Goal: Complete application form

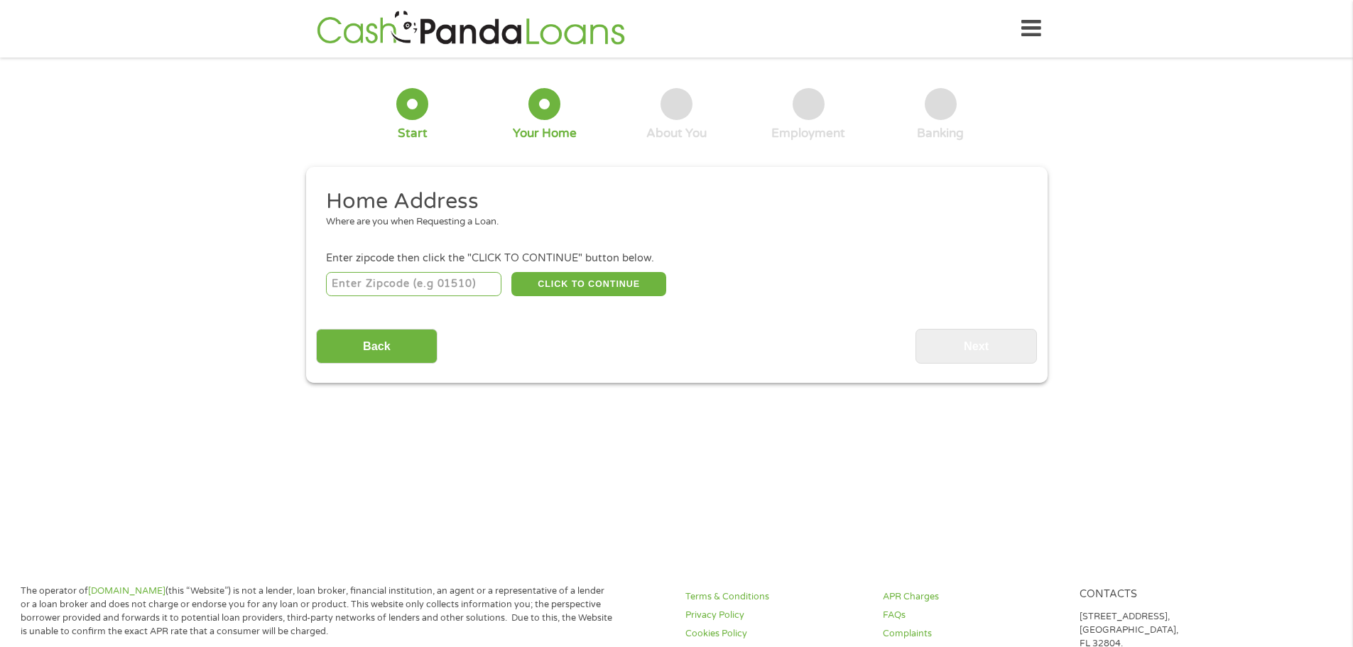
click at [411, 285] on input "number" at bounding box center [413, 284] width 175 height 24
type input "28748"
click at [622, 290] on button "CLICK TO CONTINUE" at bounding box center [588, 284] width 155 height 24
type input "28748"
type input "[GEOGRAPHIC_DATA]"
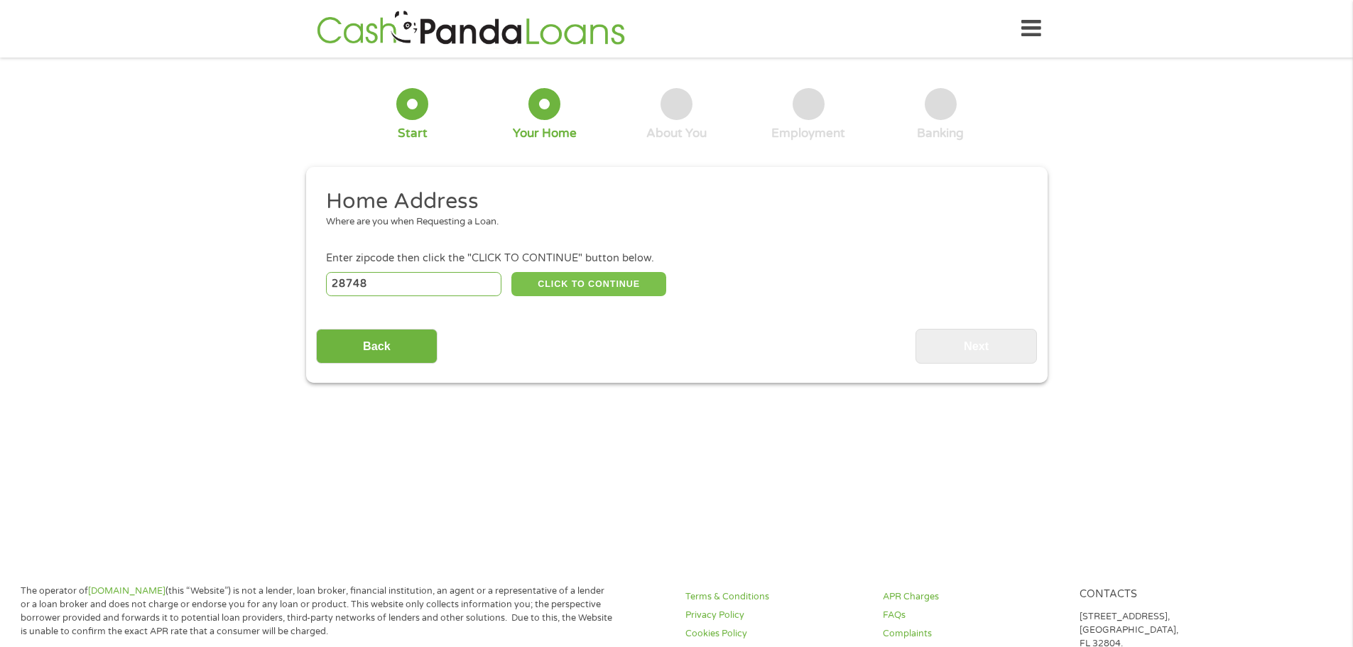
select select "[US_STATE]"
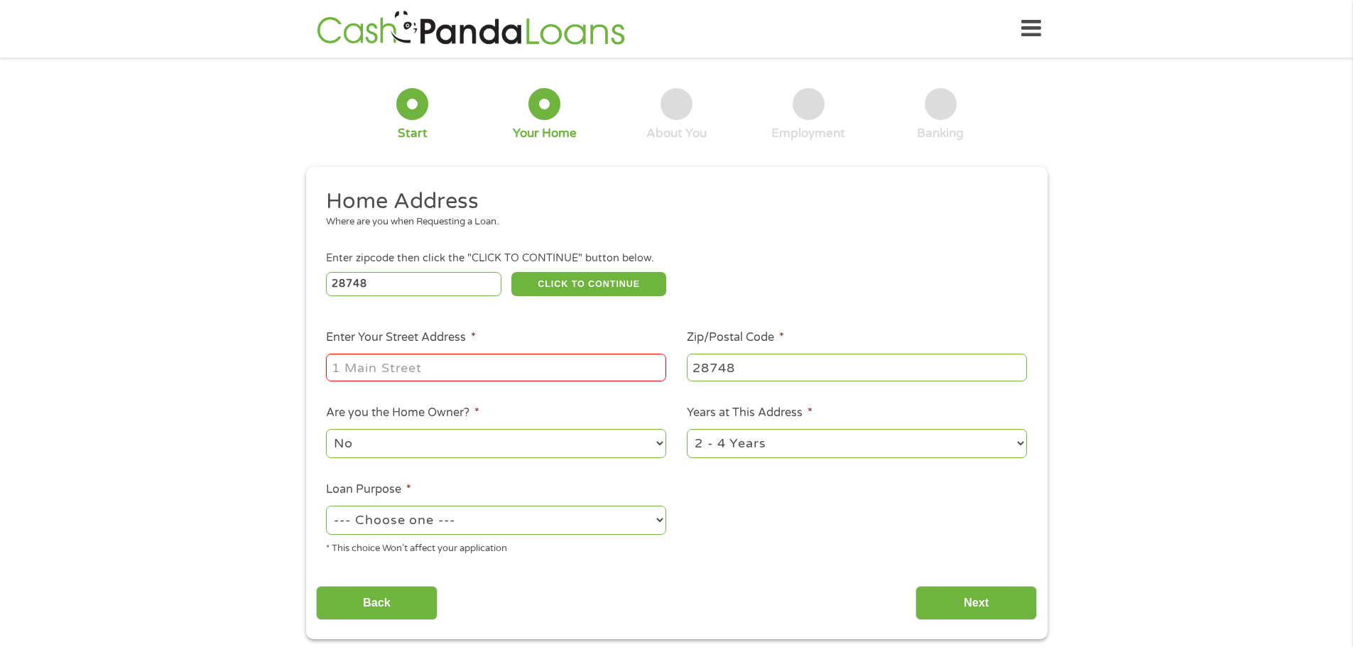
click at [536, 373] on input "Enter Your Street Address *" at bounding box center [496, 367] width 340 height 27
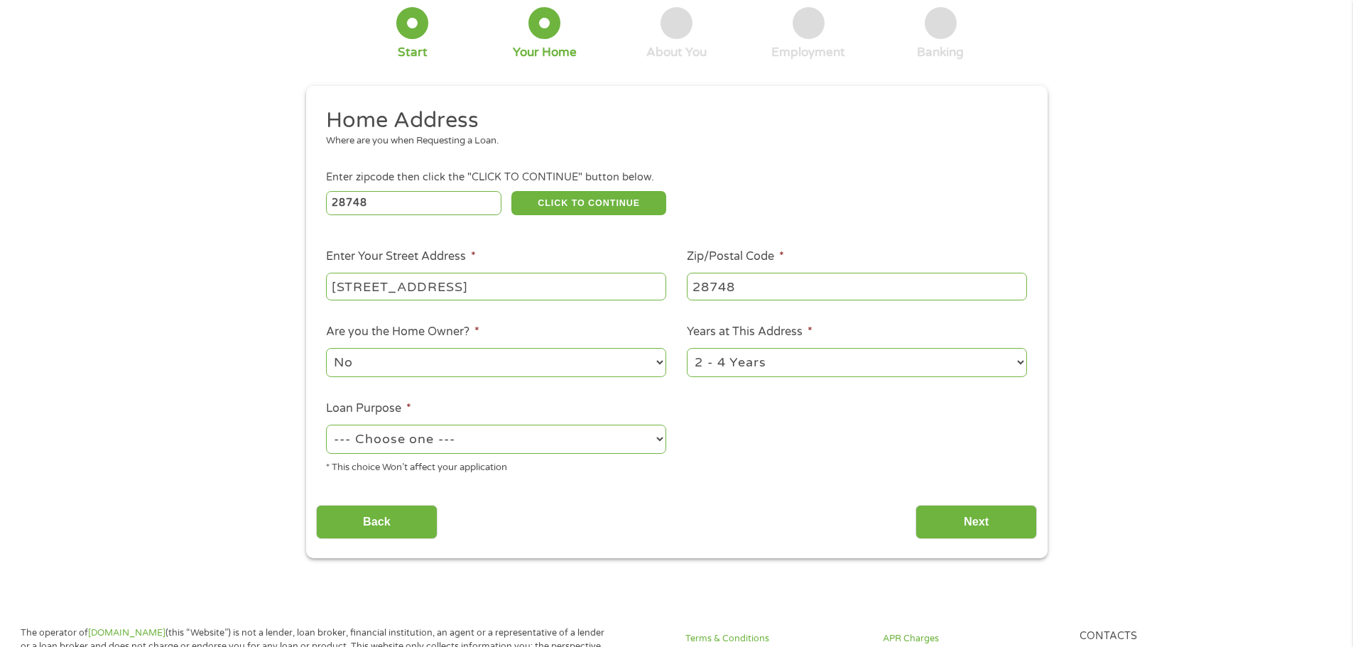
scroll to position [142, 0]
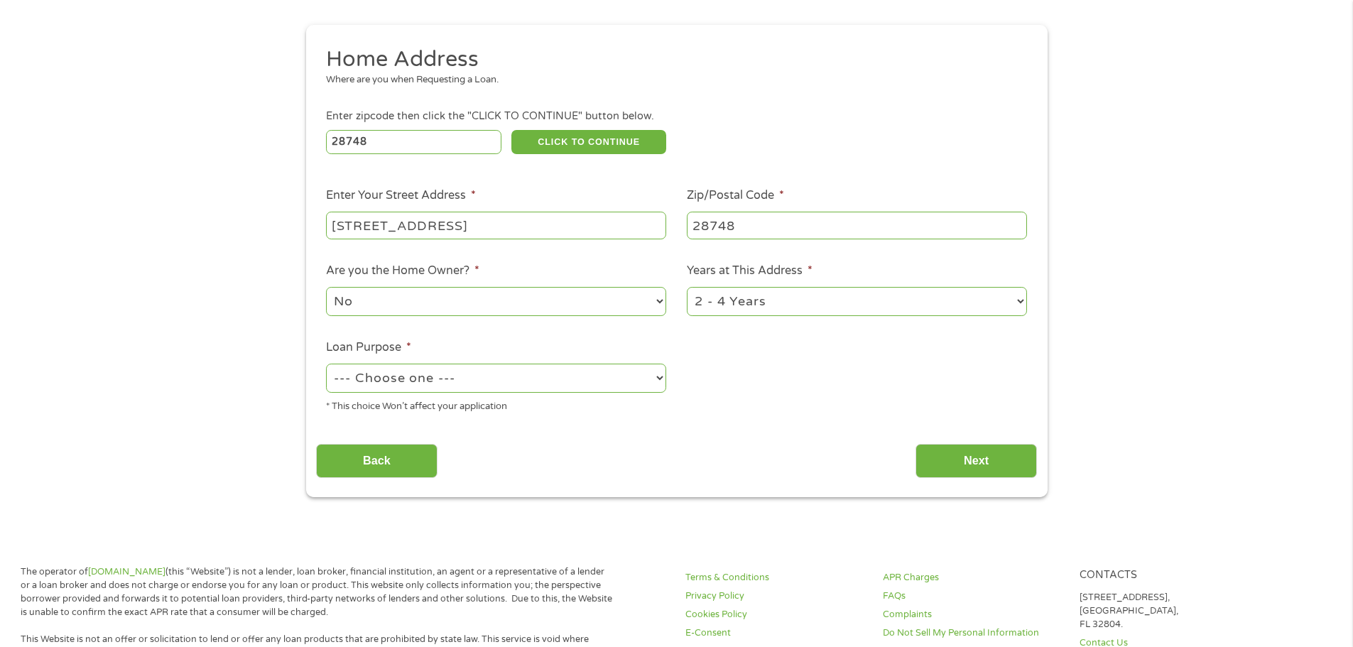
type input "[STREET_ADDRESS]"
click at [742, 310] on select "1 Year or less 1 - 2 Years 2 - 4 Years Over 4 Years" at bounding box center [857, 301] width 340 height 29
select select "60months"
click at [687, 287] on select "1 Year or less 1 - 2 Years 2 - 4 Years Over 4 Years" at bounding box center [857, 301] width 340 height 29
click at [513, 374] on select "--- Choose one --- Pay Bills Debt Consolidation Home Improvement Major Purchase…" at bounding box center [496, 378] width 340 height 29
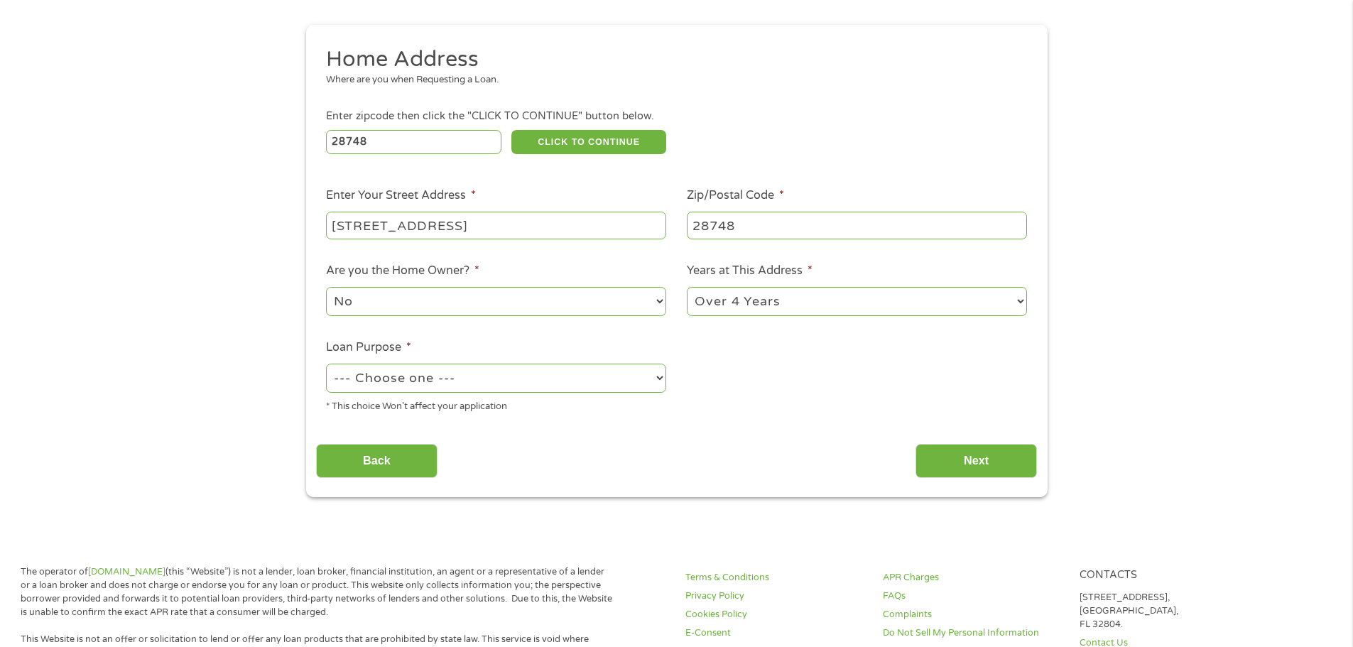
select select "paybills"
click at [326, 364] on select "--- Choose one --- Pay Bills Debt Consolidation Home Improvement Major Purchase…" at bounding box center [496, 378] width 340 height 29
click at [977, 453] on input "Next" at bounding box center [976, 461] width 121 height 35
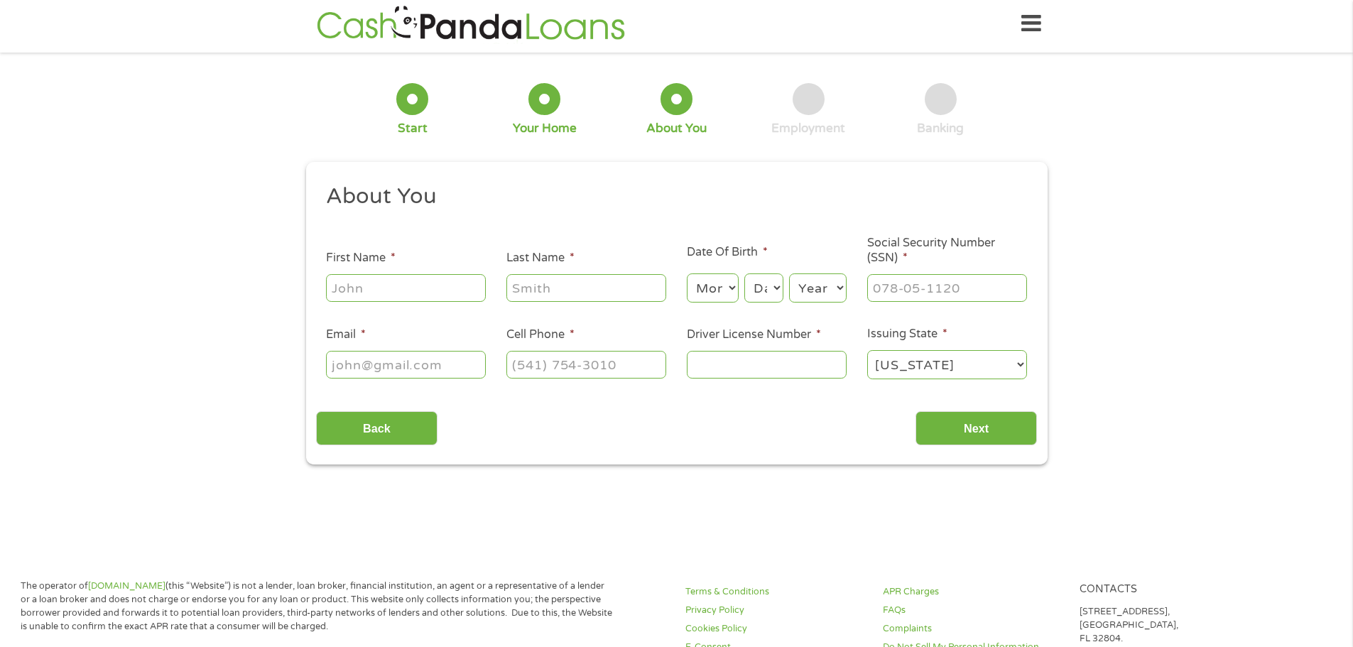
scroll to position [0, 0]
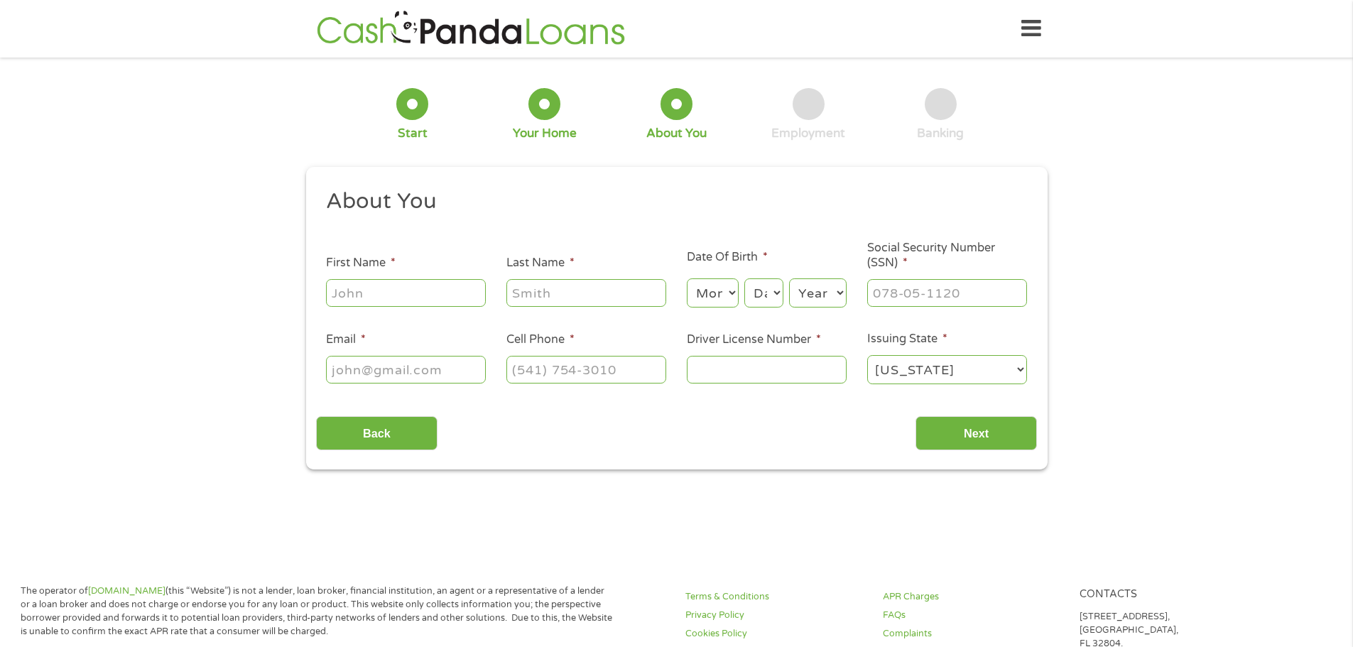
click at [380, 299] on input "First Name *" at bounding box center [406, 292] width 160 height 27
type input "[PERSON_NAME]"
select select "10"
select select "29"
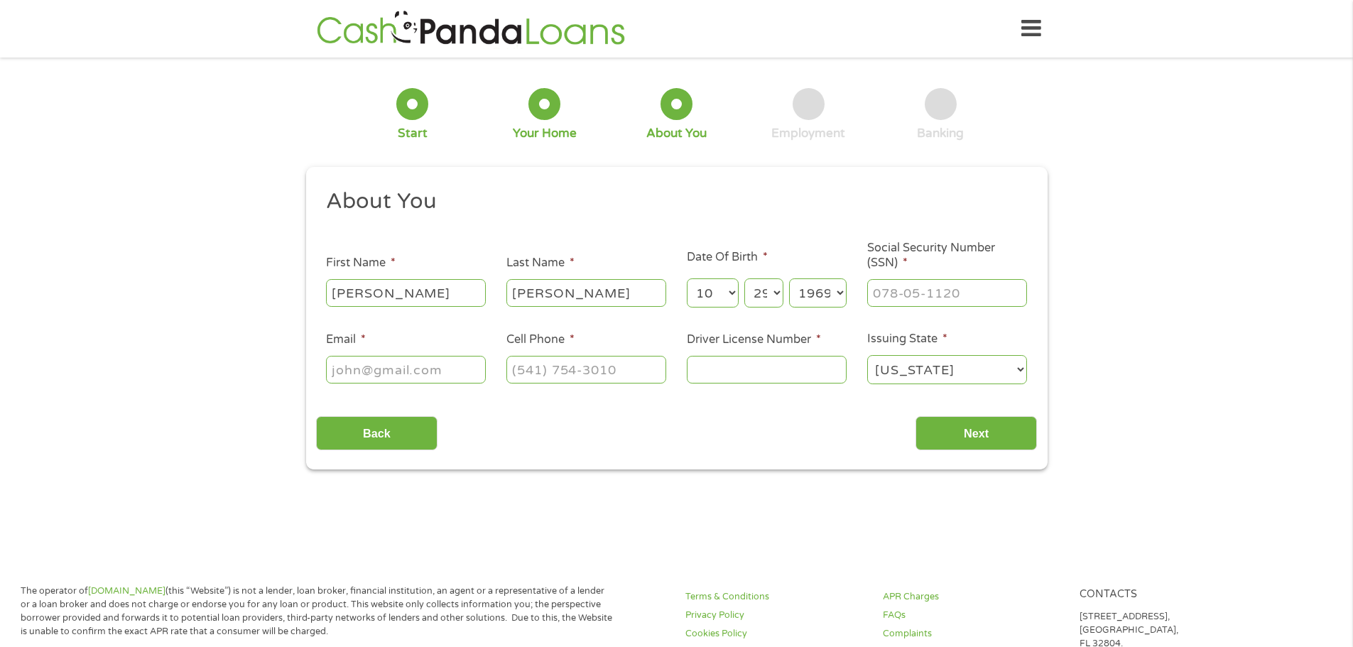
select select "1967"
click at [919, 286] on input "___-__-____" at bounding box center [947, 292] width 160 height 27
type input "244-41-3151"
click at [351, 376] on input "Email *" at bounding box center [406, 369] width 160 height 27
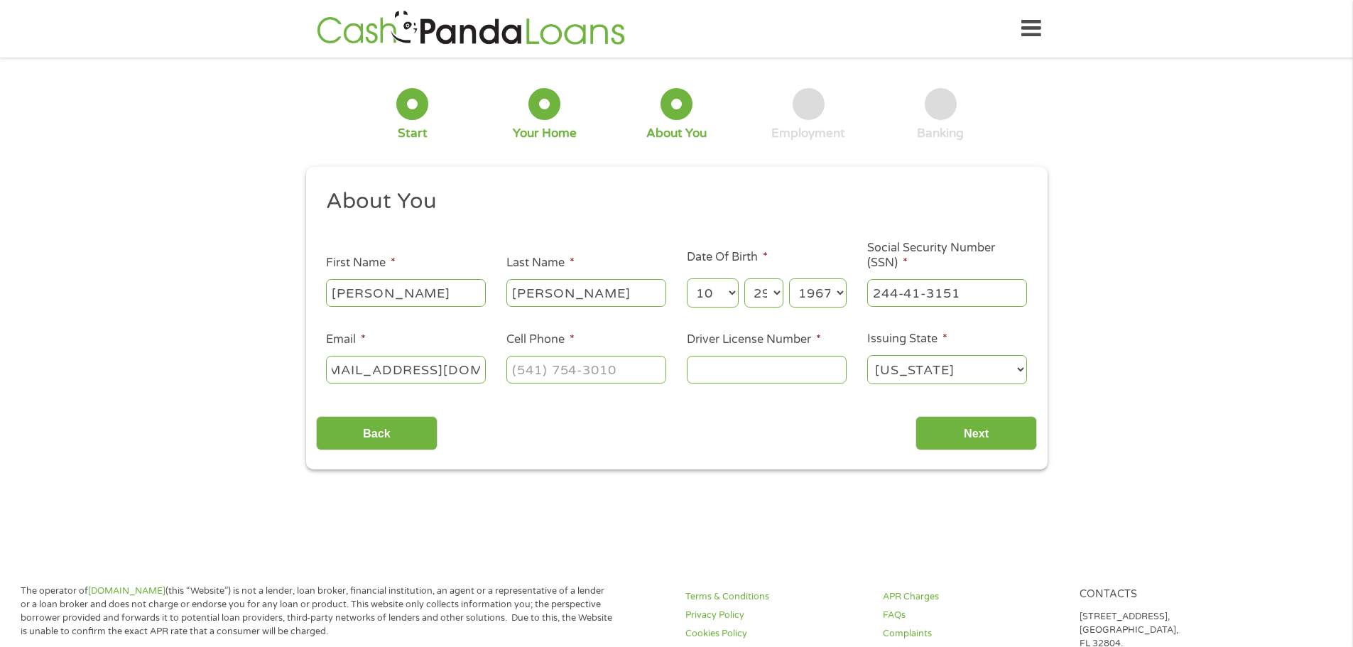
type input "[EMAIL_ADDRESS][DOMAIN_NAME]"
type input "[PHONE_NUMBER]"
type input "917401"
click at [949, 440] on input "Next" at bounding box center [976, 433] width 121 height 35
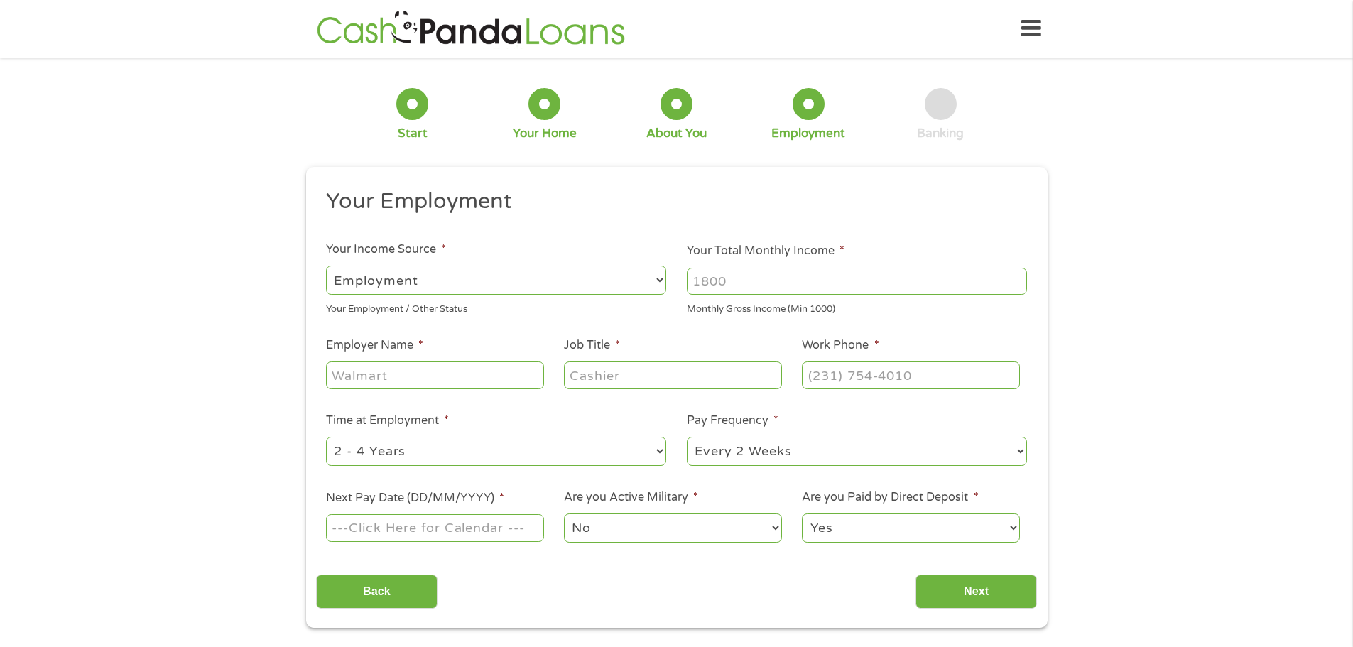
scroll to position [6, 6]
click at [781, 286] on input "Your Total Monthly Income *" at bounding box center [857, 281] width 340 height 27
type input "6000"
click at [423, 384] on input "Employer Name *" at bounding box center [434, 375] width 217 height 27
type input "Datazo"
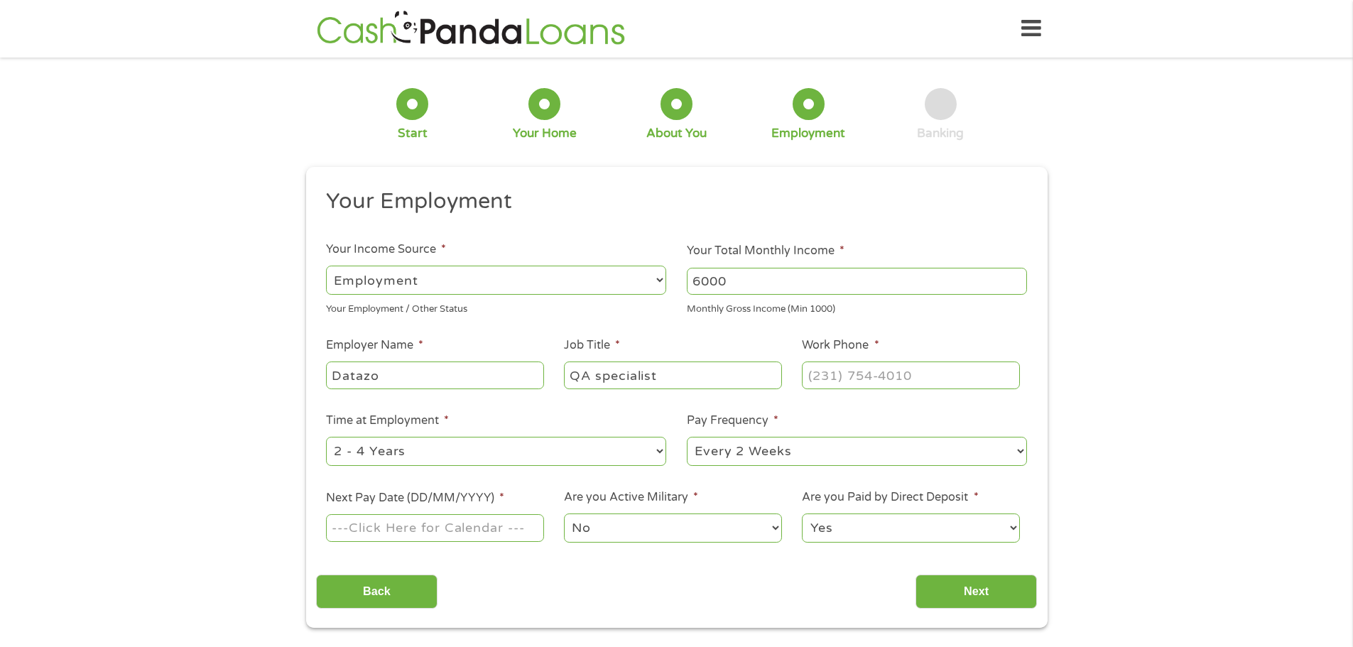
type input "QA specialist"
type input "[PHONE_NUMBER]"
click at [416, 453] on select "--- Choose one --- 1 Year or less 1 - 2 Years 2 - 4 Years Over 4 Years" at bounding box center [496, 451] width 340 height 29
select select "60months"
click at [326, 437] on select "--- Choose one --- 1 Year or less 1 - 2 Years 2 - 4 Years Over 4 Years" at bounding box center [496, 451] width 340 height 29
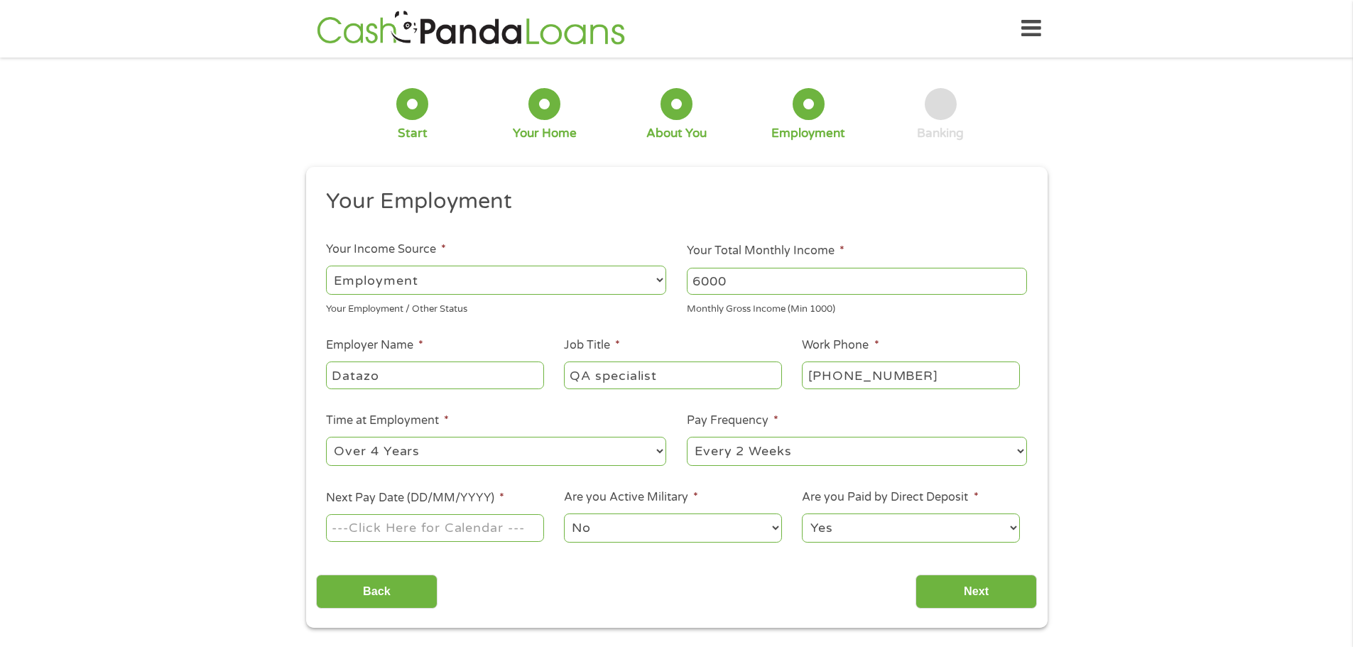
click at [813, 460] on select "--- Choose one --- Every 2 Weeks Every Week Monthly Semi-Monthly" at bounding box center [857, 451] width 340 height 29
select select "semimonthly"
click at [687, 437] on select "--- Choose one --- Every 2 Weeks Every Week Monthly Semi-Monthly" at bounding box center [857, 451] width 340 height 29
click at [462, 536] on input "Next Pay Date (DD/MM/YYYY) *" at bounding box center [434, 527] width 217 height 27
type input "[DATE]"
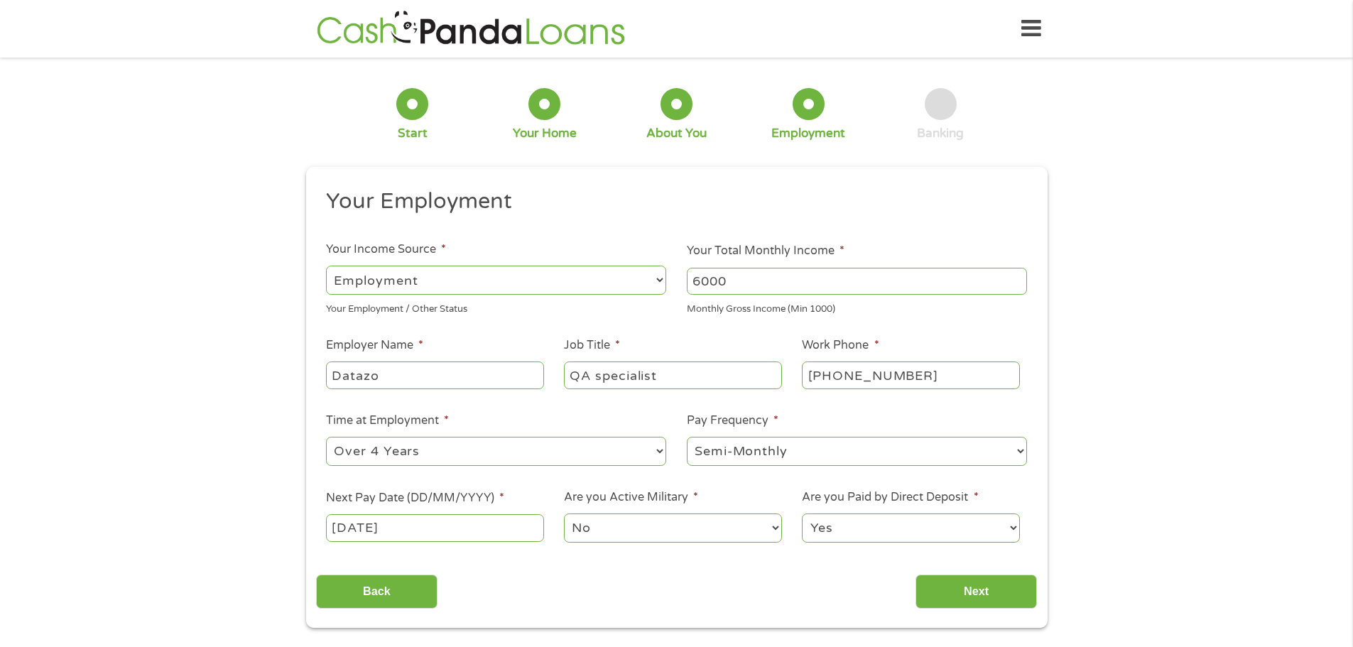
click at [640, 527] on select "No Yes" at bounding box center [672, 528] width 217 height 29
click at [933, 587] on input "Next" at bounding box center [976, 592] width 121 height 35
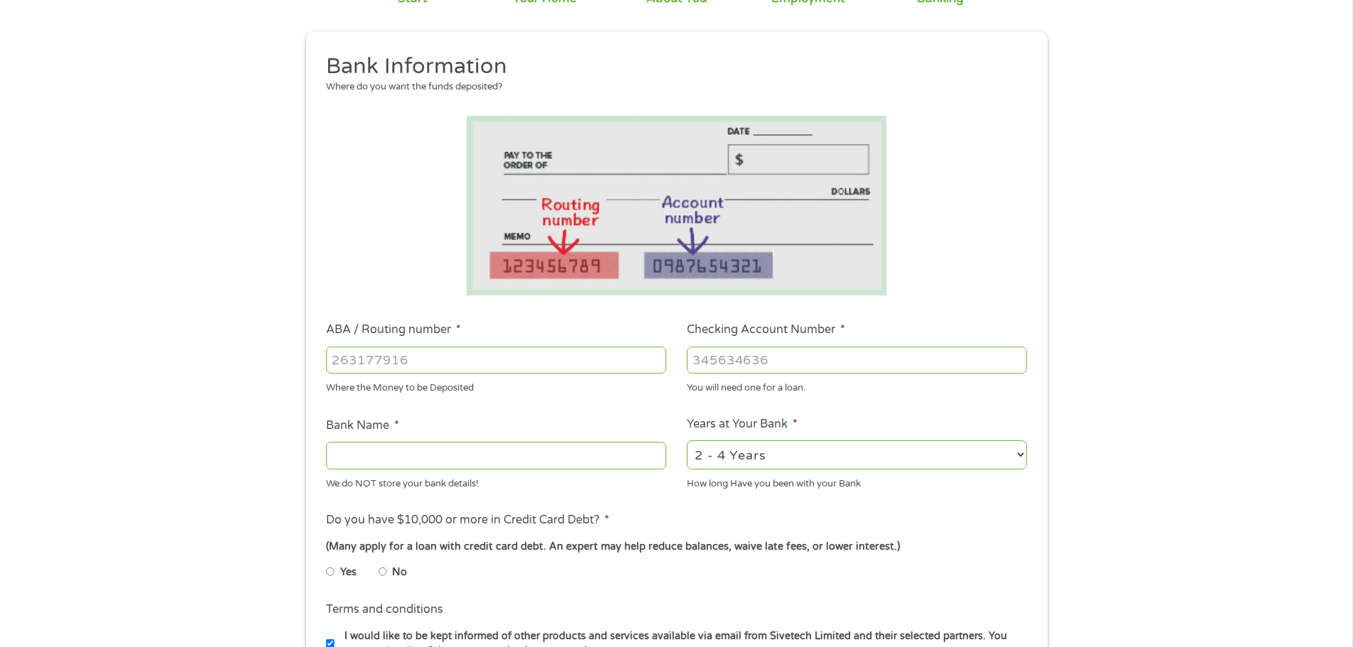
scroll to position [142, 0]
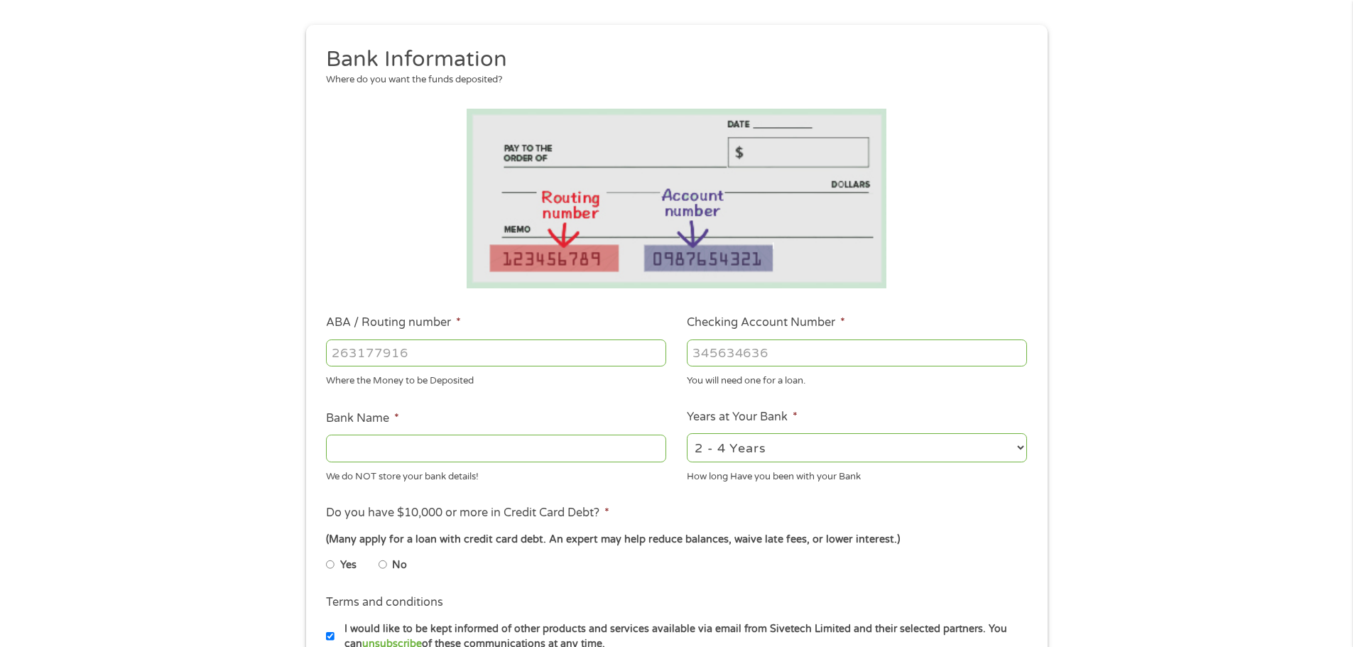
click at [443, 367] on div at bounding box center [496, 353] width 340 height 33
click at [443, 365] on input "ABA / Routing number *" at bounding box center [496, 353] width 340 height 27
type input "053112592"
type input "WOODFOREST NATIONAL BANK"
type input "1883384453"
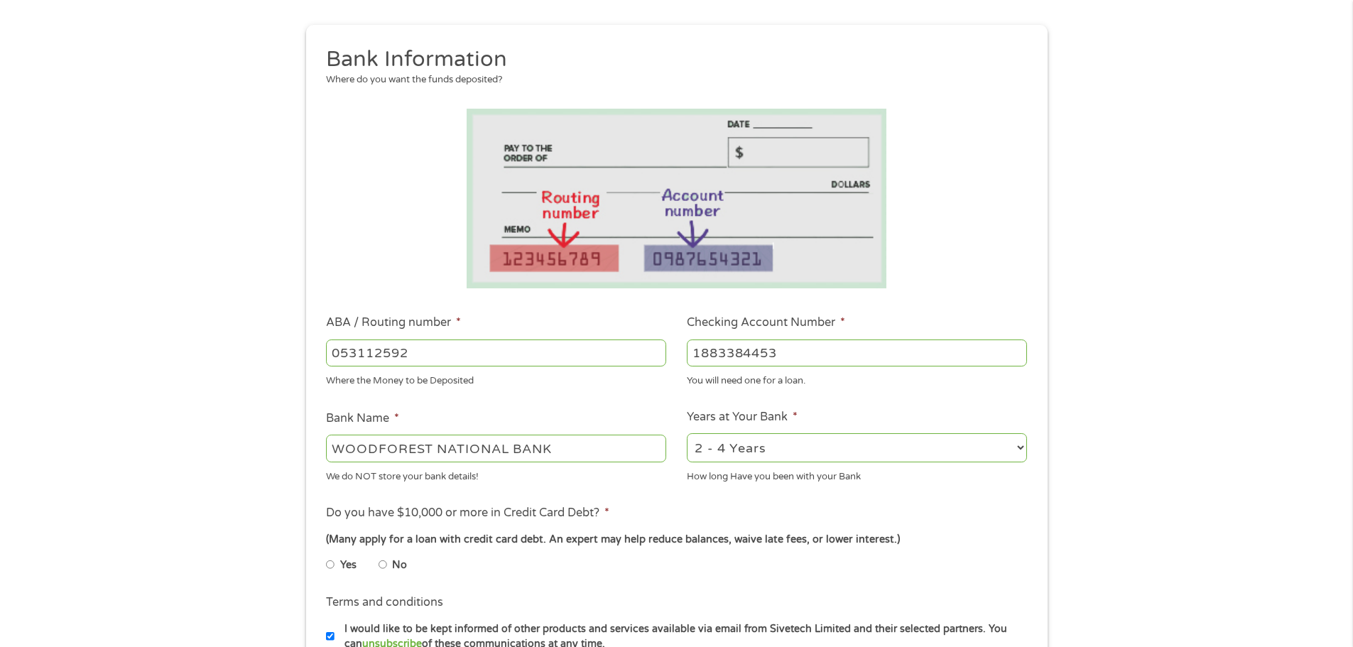
click at [757, 457] on select "2 - 4 Years 6 - 12 Months 1 - 2 Years Over 4 Years" at bounding box center [857, 447] width 340 height 29
select select "60months"
click at [687, 433] on select "2 - 4 Years 6 - 12 Months 1 - 2 Years Over 4 Years" at bounding box center [857, 447] width 340 height 29
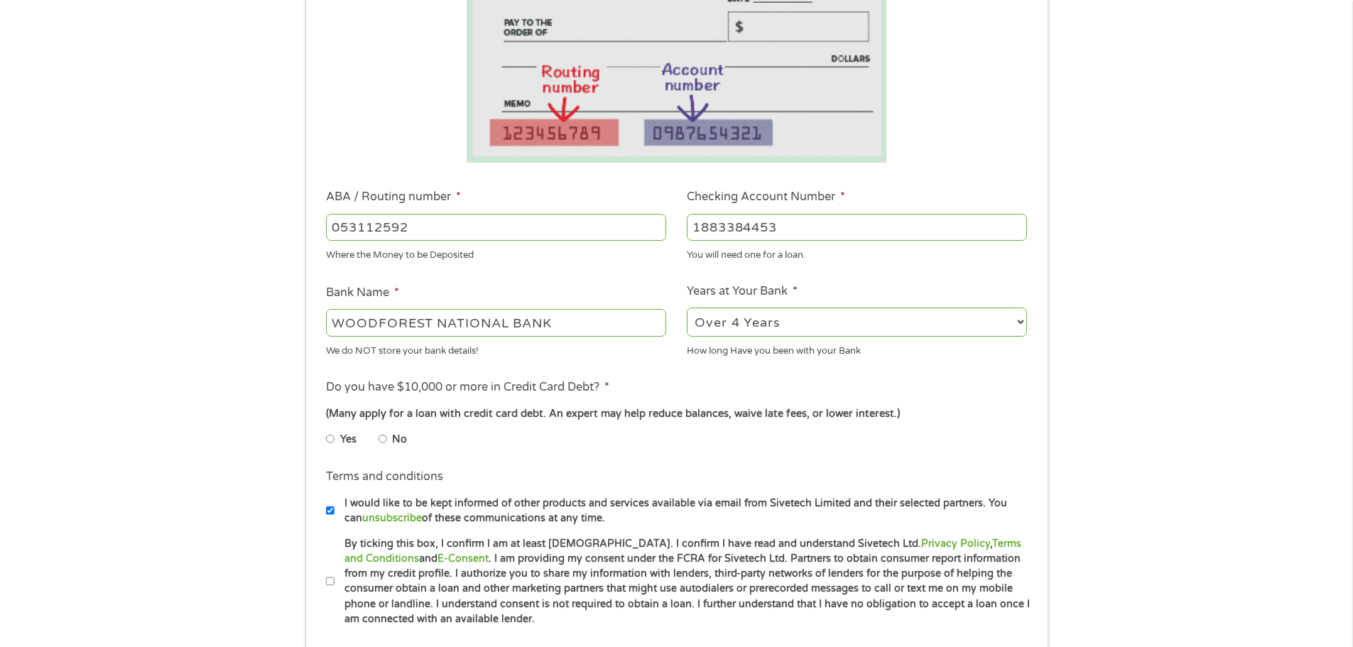
scroll to position [355, 0]
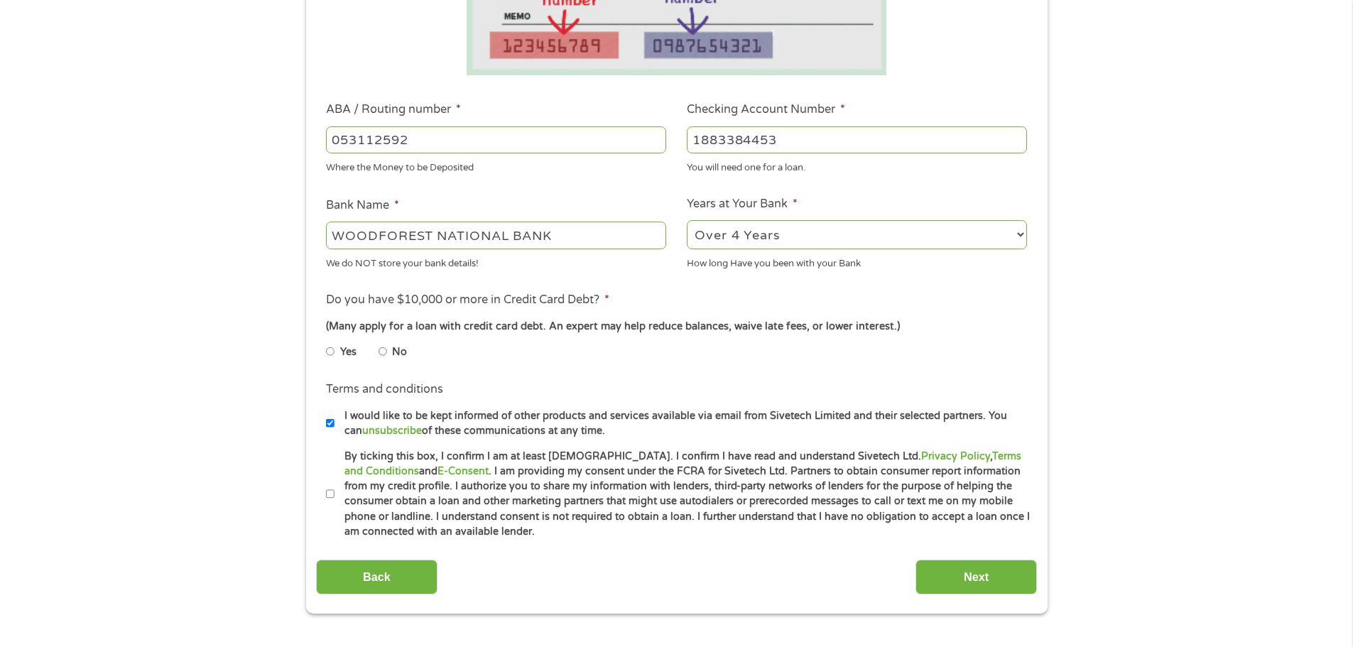
click at [389, 357] on li "No" at bounding box center [404, 352] width 51 height 28
click at [384, 355] on input "No" at bounding box center [383, 351] width 9 height 23
radio input "true"
click at [325, 495] on li "Terms and conditions * By ticking this box, I confirm I am at least [DEMOGRAPHI…" at bounding box center [676, 494] width 721 height 91
click at [327, 491] on input "By ticking this box, I confirm I am at least [DEMOGRAPHIC_DATA]. I confirm I ha…" at bounding box center [330, 494] width 9 height 23
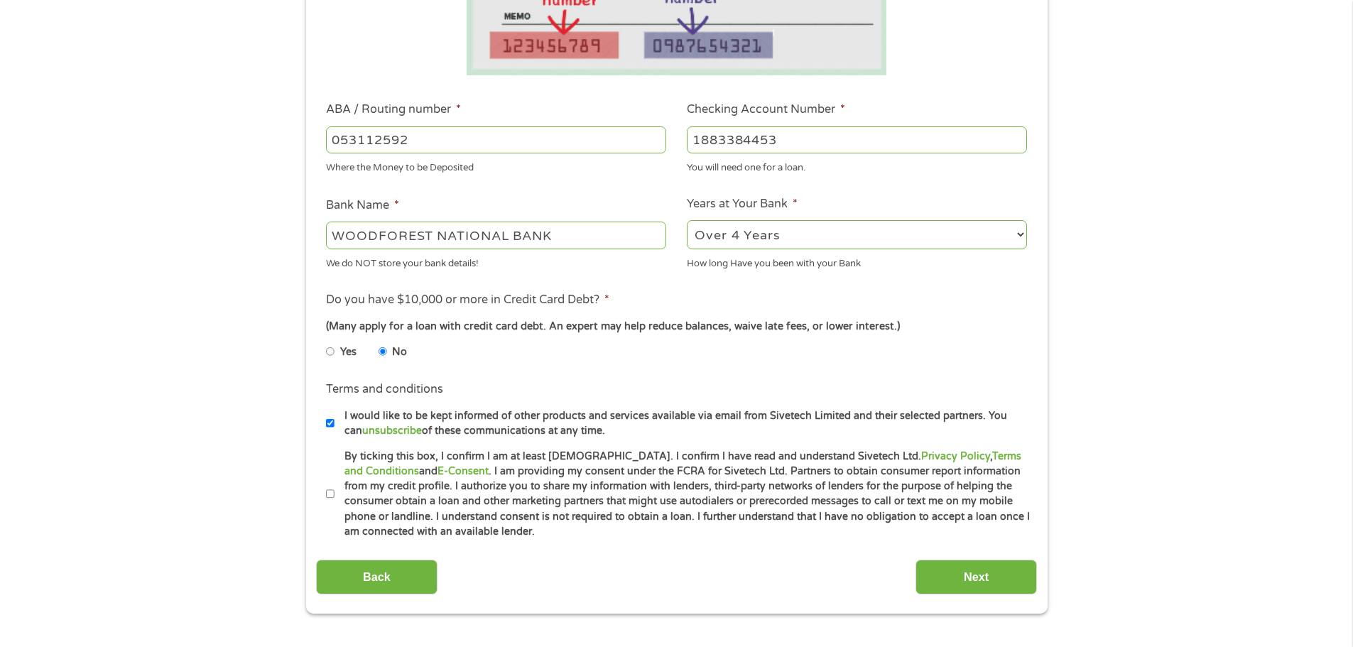
checkbox input "true"
click at [997, 578] on input "Next" at bounding box center [976, 577] width 121 height 35
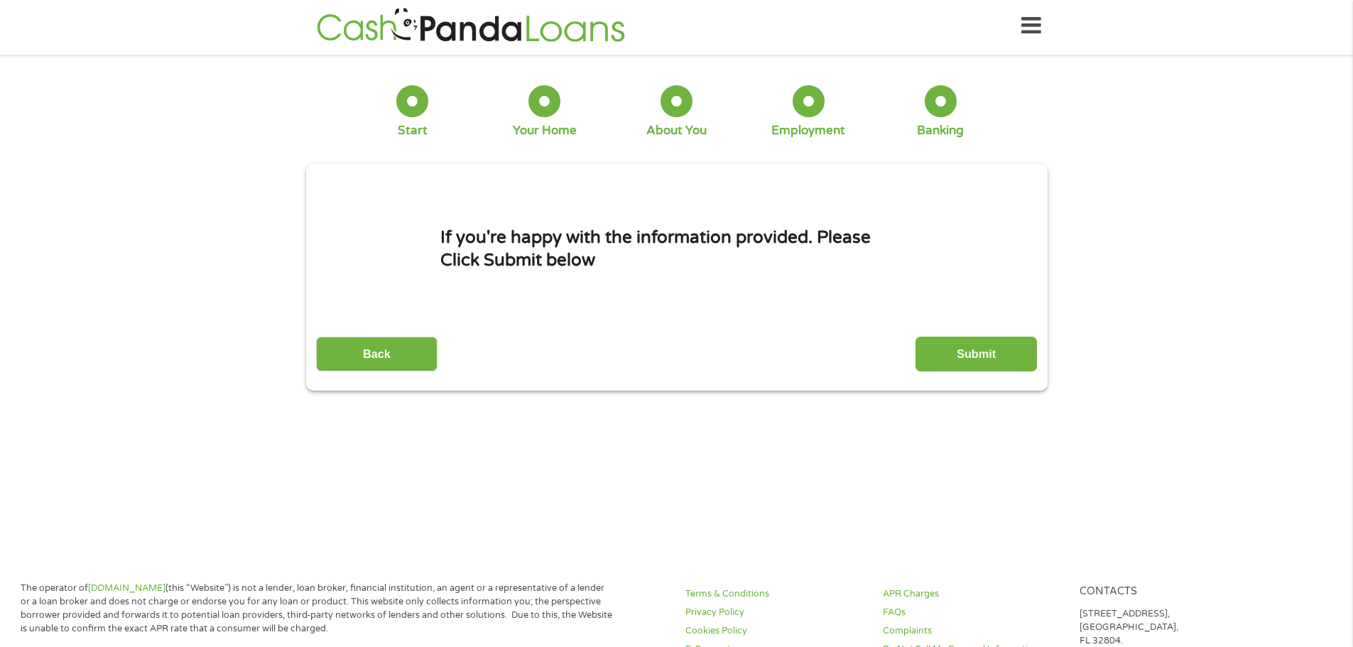
scroll to position [0, 0]
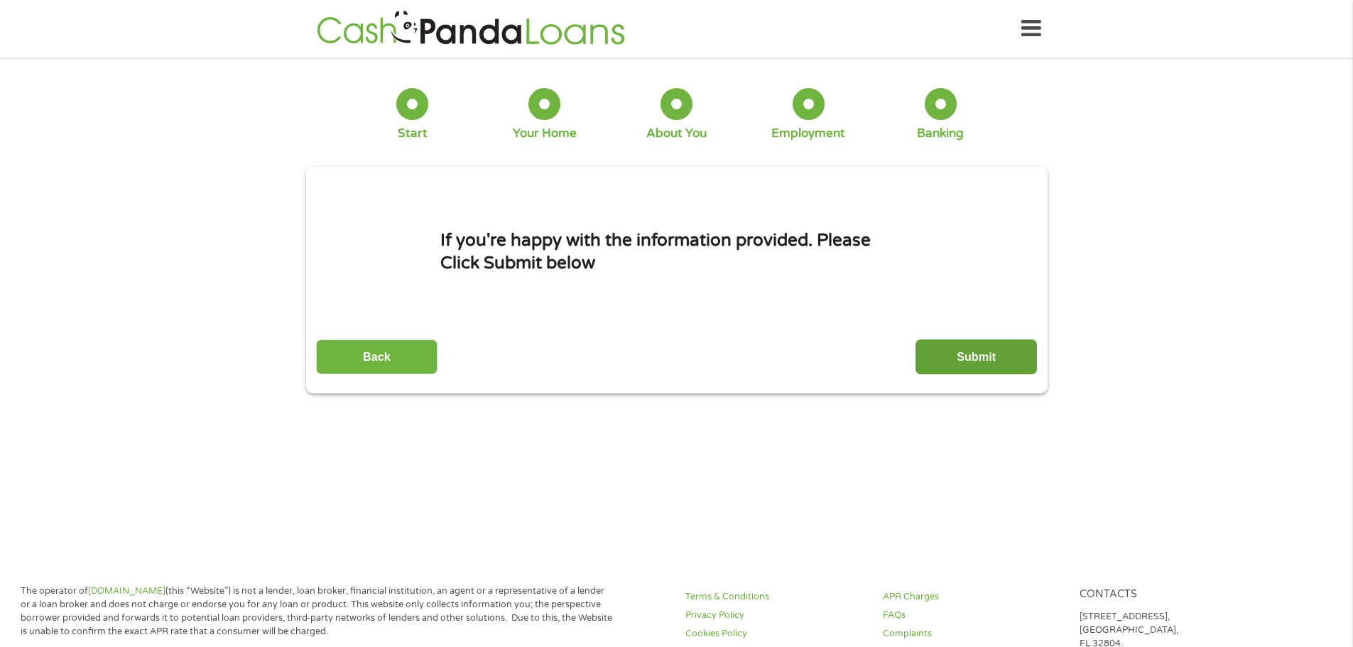
click at [1017, 367] on input "Submit" at bounding box center [976, 357] width 121 height 35
